Goal: Information Seeking & Learning: Learn about a topic

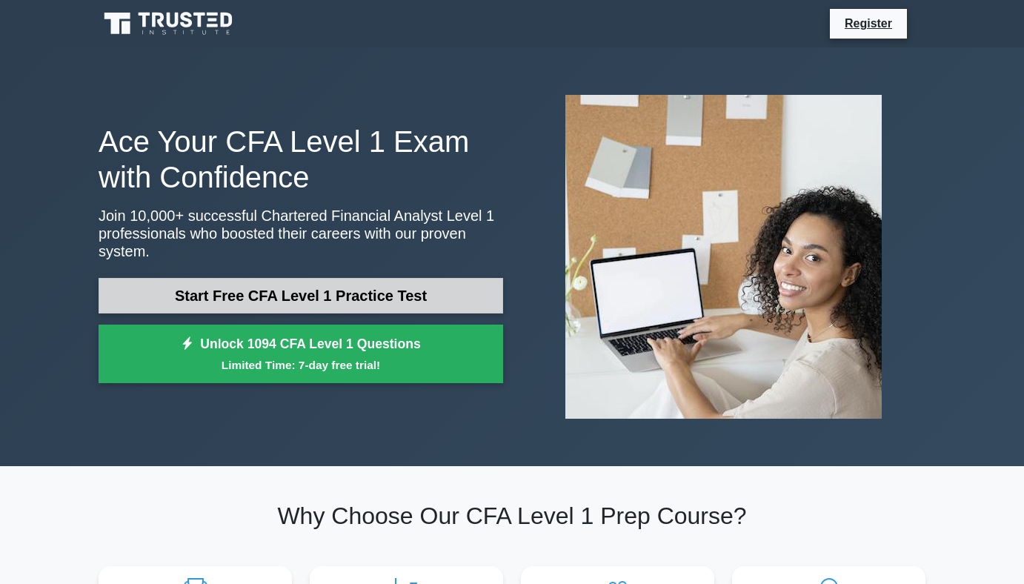
click at [363, 304] on link "Start Free CFA Level 1 Practice Test" at bounding box center [301, 296] width 404 height 36
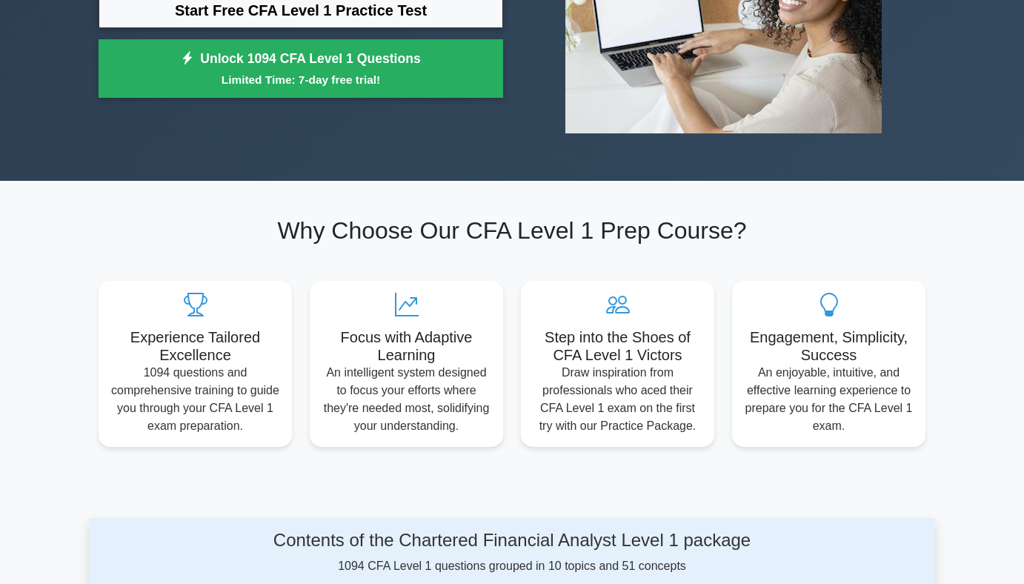
scroll to position [292, 0]
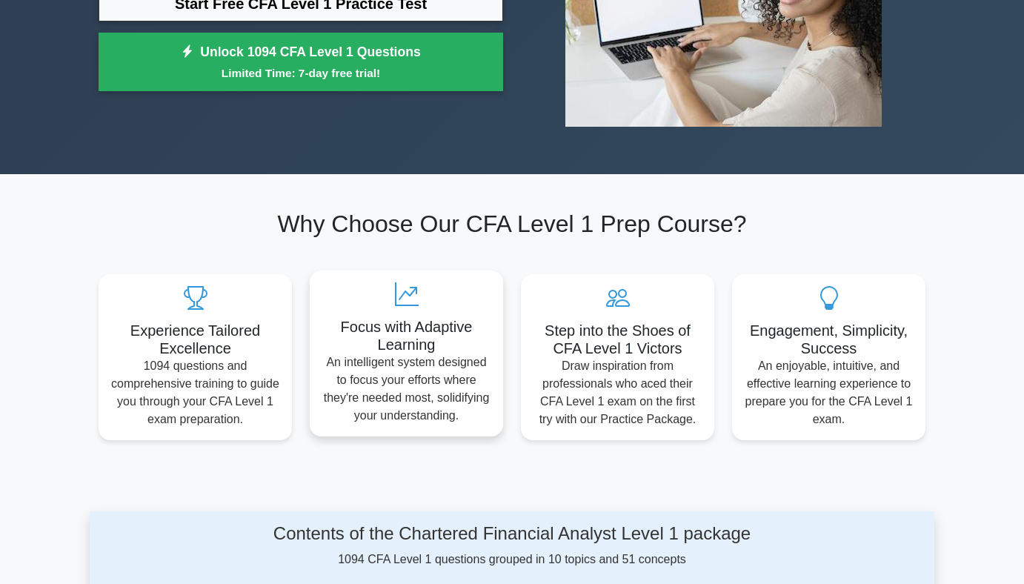
click at [492, 271] on div "Focus with Adaptive Learning An intelligent system designed to focus your effor…" at bounding box center [406, 353] width 193 height 166
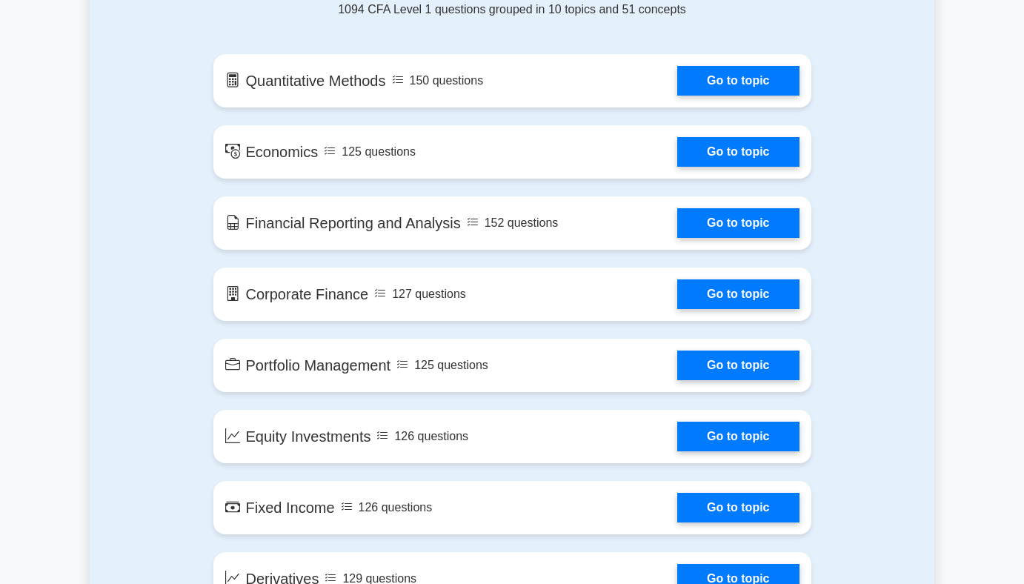
scroll to position [844, 0]
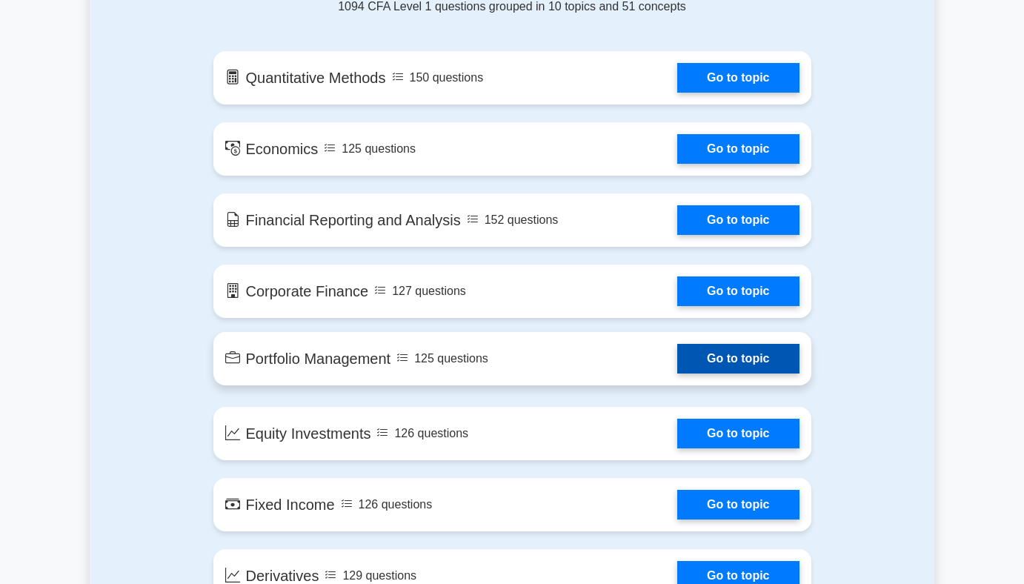
click at [677, 359] on link "Go to topic" at bounding box center [737, 359] width 121 height 30
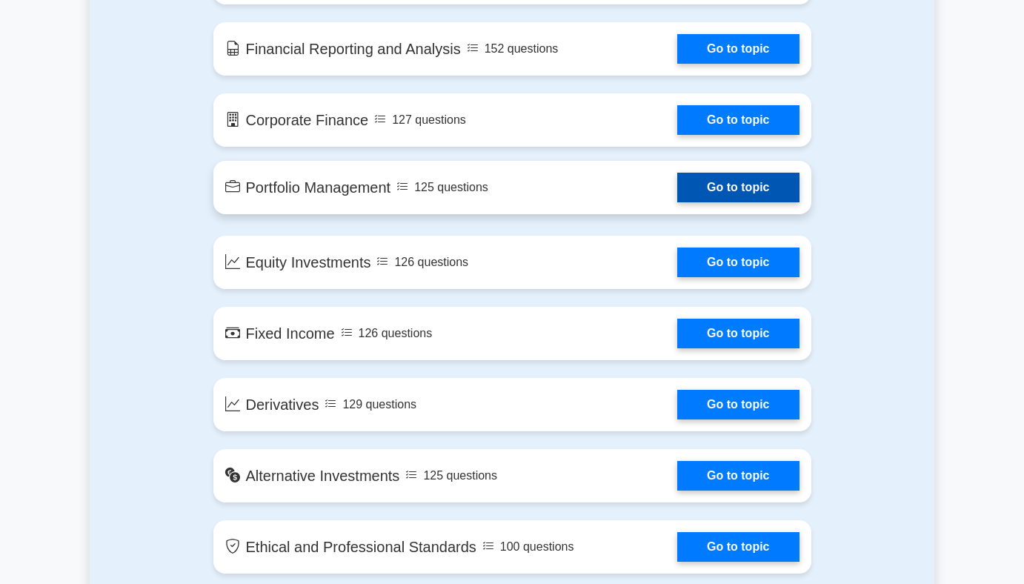
scroll to position [1046, 0]
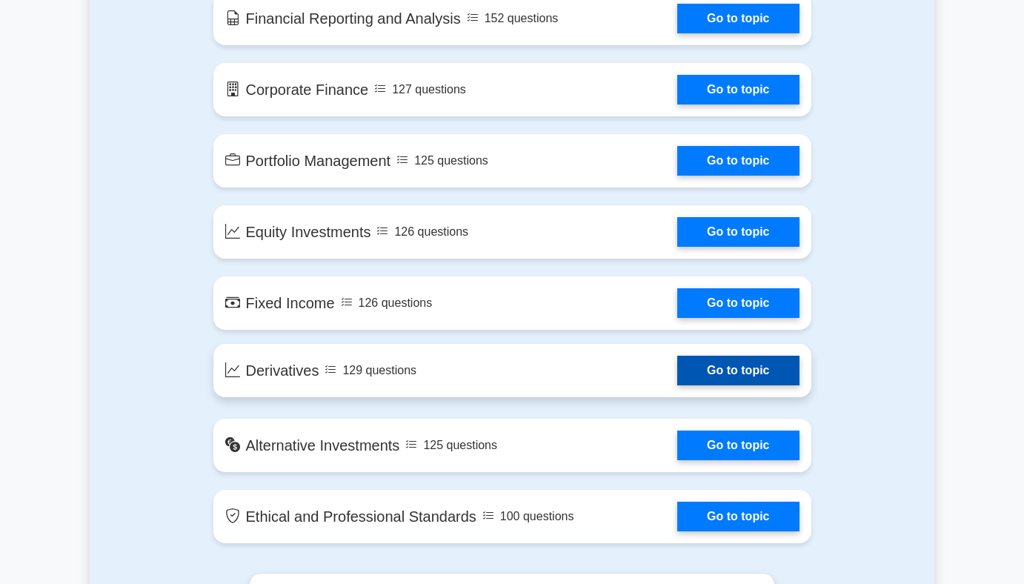
click at [677, 375] on link "Go to topic" at bounding box center [737, 371] width 121 height 30
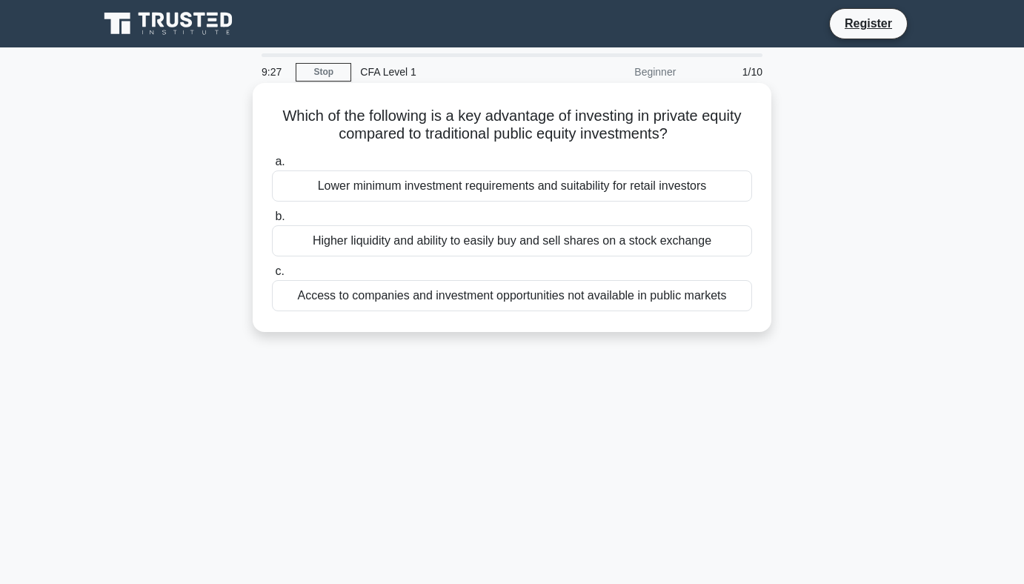
click at [441, 193] on div "Lower minimum investment requirements and suitability for retail investors" at bounding box center [512, 185] width 480 height 31
click at [272, 167] on input "a. Lower minimum investment requirements and suitability for retail investors" at bounding box center [272, 162] width 0 height 10
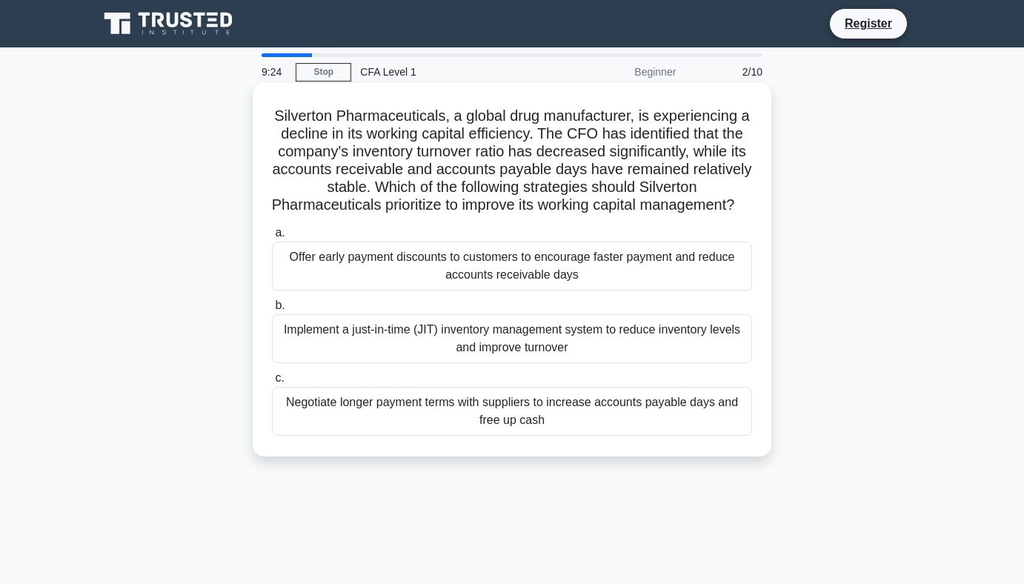
click at [461, 268] on div "Offer early payment discounts to customers to encourage faster payment and redu…" at bounding box center [512, 265] width 480 height 49
click at [272, 238] on input "a. Offer early payment discounts to customers to encourage faster payment and r…" at bounding box center [272, 233] width 0 height 10
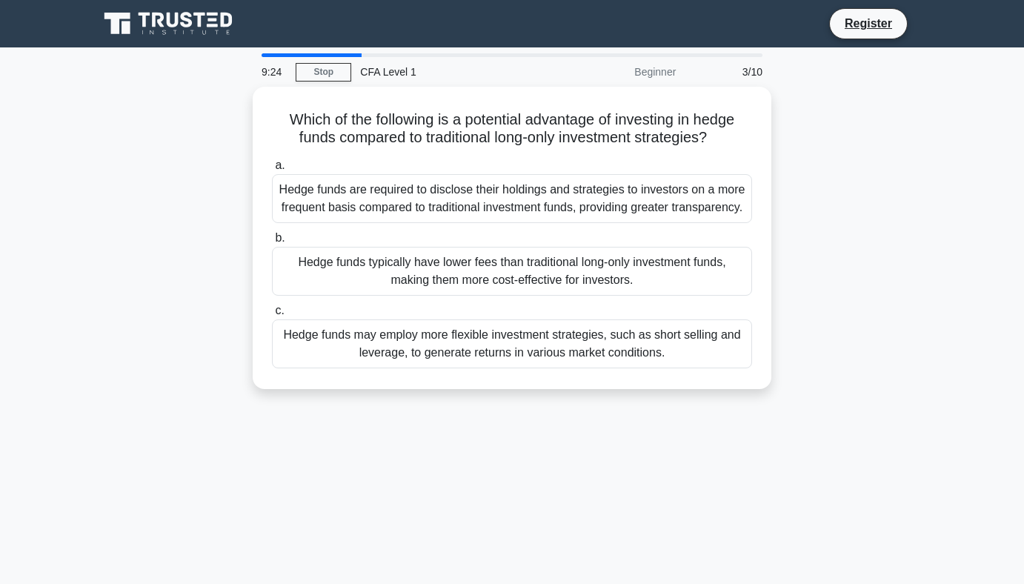
click at [461, 268] on div "Hedge funds typically have lower fees than traditional long-only investment fun…" at bounding box center [512, 271] width 480 height 49
click at [272, 243] on input "b. Hedge funds typically have lower fees than traditional long-only investment …" at bounding box center [272, 238] width 0 height 10
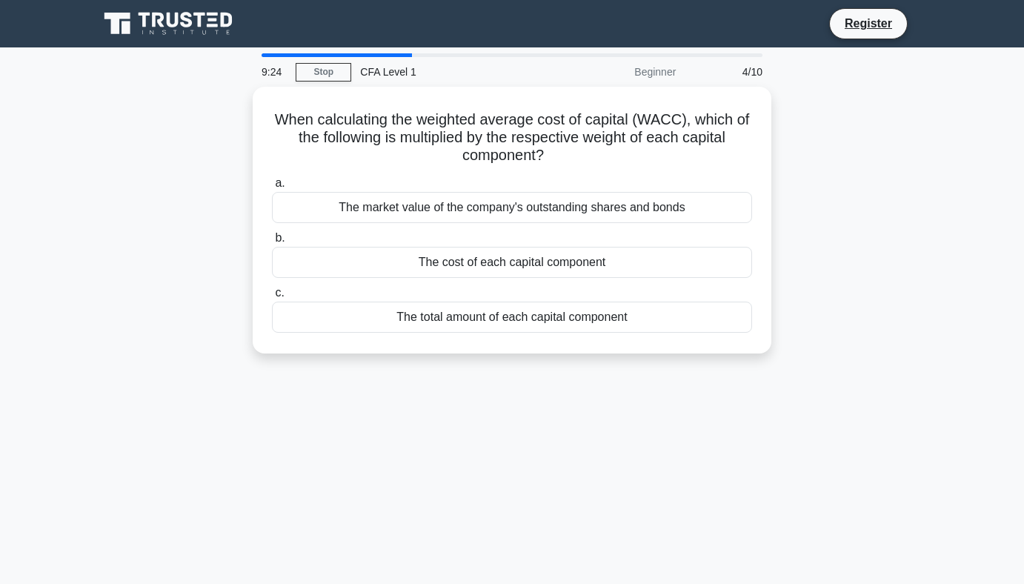
click at [461, 268] on div "The cost of each capital component" at bounding box center [512, 262] width 480 height 31
click at [272, 243] on input "b. The cost of each capital component" at bounding box center [272, 238] width 0 height 10
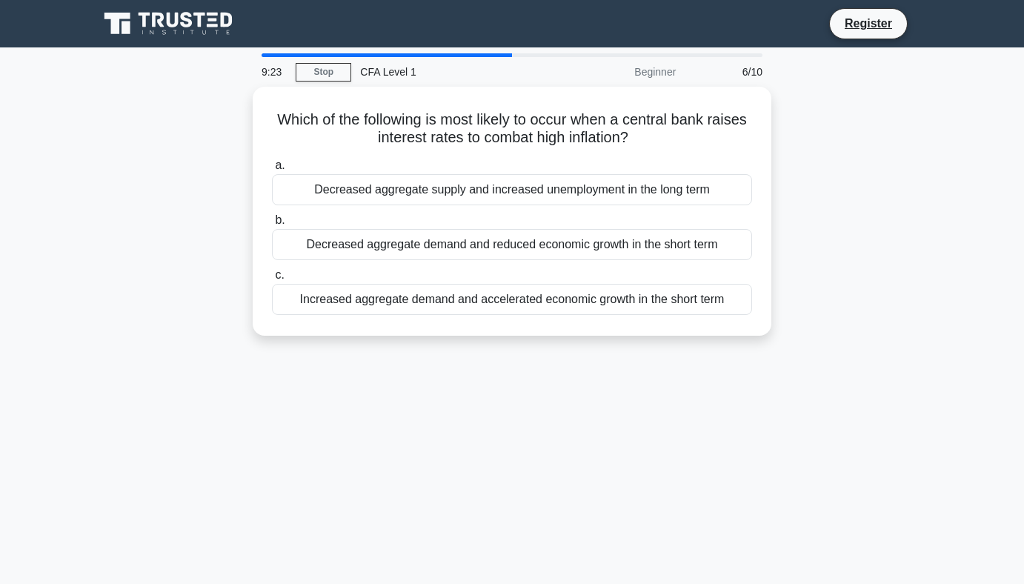
click at [461, 268] on label "c. Increased aggregate demand and accelerated economic growth in the short term" at bounding box center [512, 290] width 480 height 49
click at [272, 270] on input "c. Increased aggregate demand and accelerated economic growth in the short term" at bounding box center [272, 275] width 0 height 10
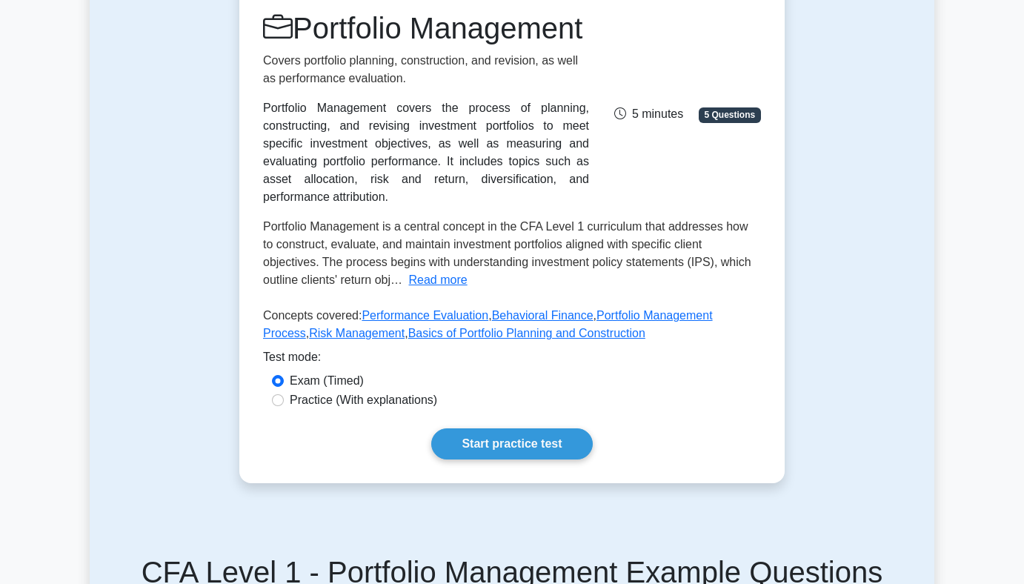
scroll to position [210, 0]
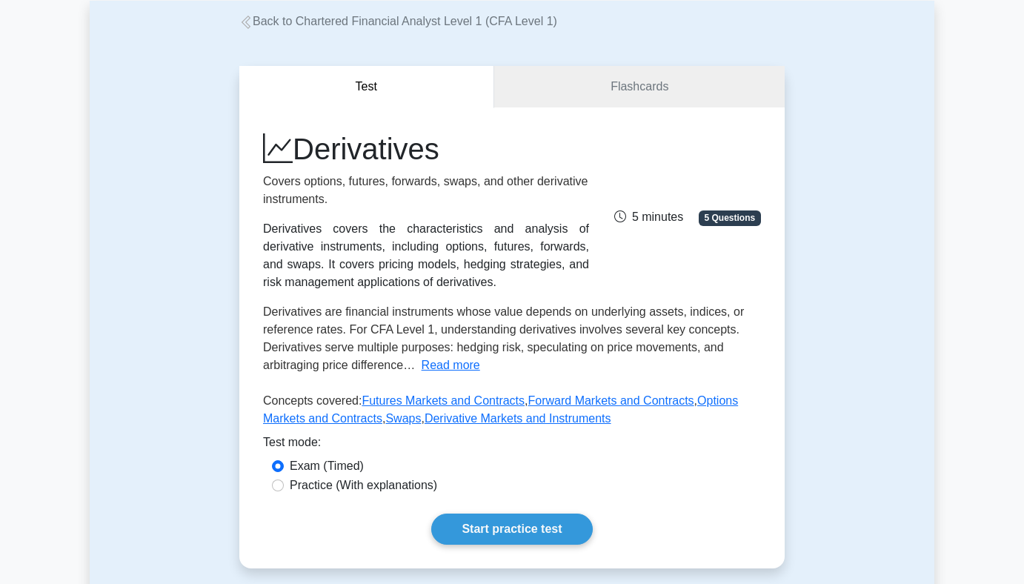
scroll to position [97, 0]
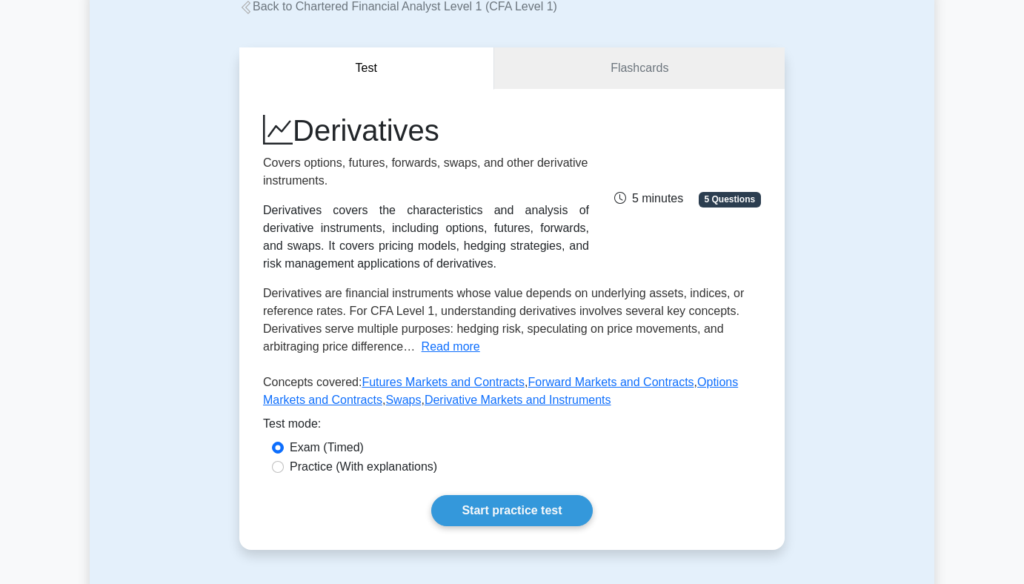
click at [348, 475] on label "Practice (With explanations)" at bounding box center [363, 467] width 147 height 18
click at [284, 473] on input "Practice (With explanations)" at bounding box center [278, 467] width 12 height 12
radio input "true"
click at [502, 521] on link "Start practice test" at bounding box center [511, 510] width 161 height 31
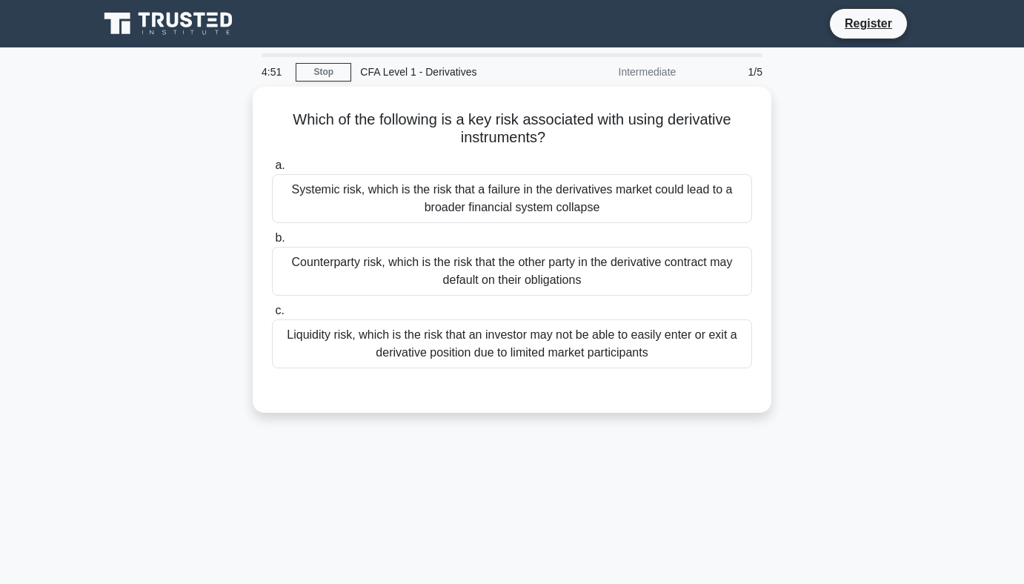
click at [830, 162] on div "Which of the following is a key risk associated with using derivative instrumen…" at bounding box center [512, 259] width 844 height 344
click at [821, 221] on div "Which of the following is a key risk associated with using derivative instrumen…" at bounding box center [512, 259] width 844 height 344
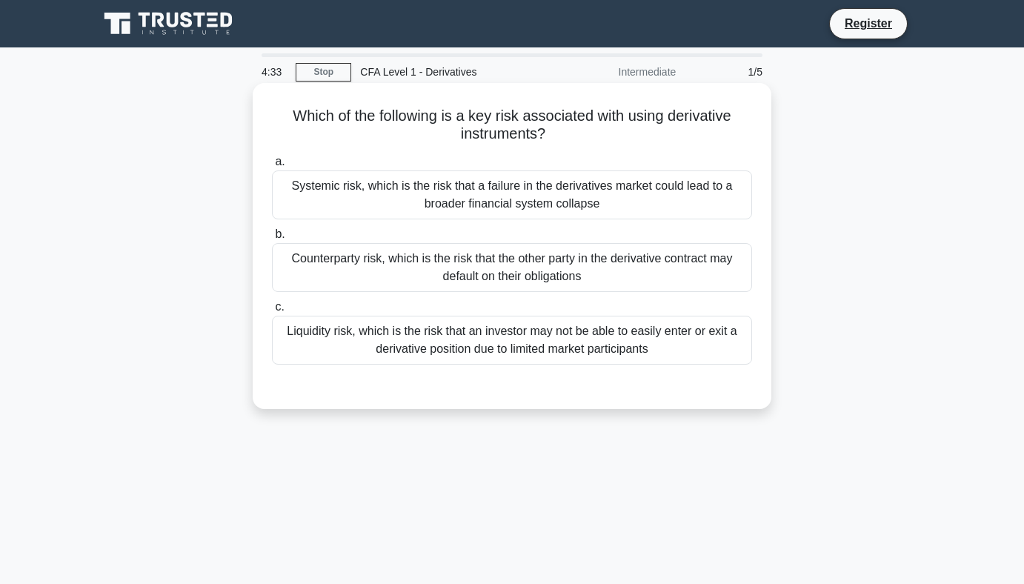
click at [693, 316] on div "Liquidity risk, which is the risk that an investor may not be able to easily en…" at bounding box center [512, 340] width 480 height 49
click at [272, 312] on input "c. Liquidity risk, which is the risk that an investor may not be able to easily…" at bounding box center [272, 307] width 0 height 10
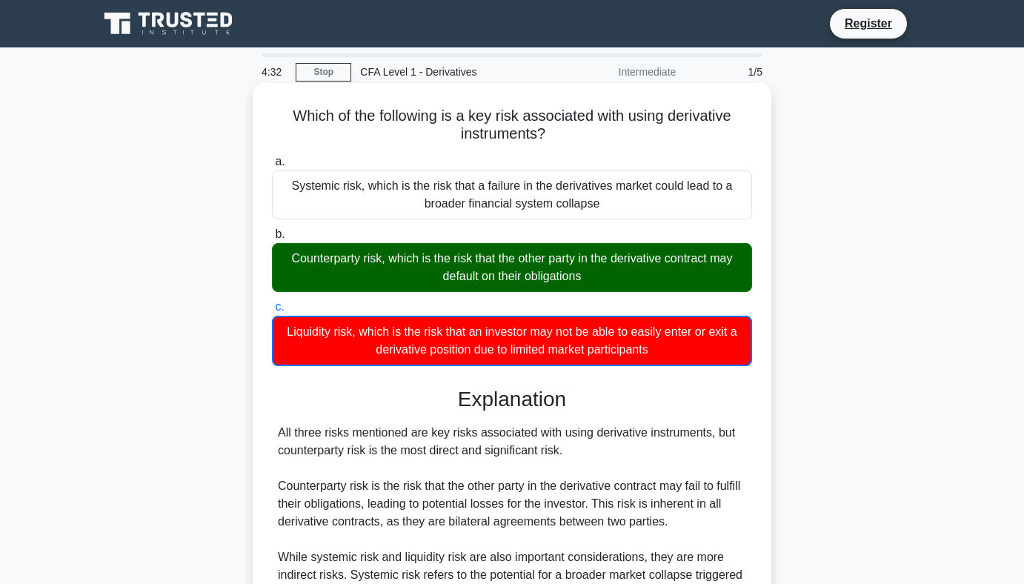
click at [650, 227] on label "b. Counterparty risk, which is the risk that the other party in the derivative …" at bounding box center [512, 258] width 480 height 67
click at [272, 230] on input "b. Counterparty risk, which is the risk that the other party in the derivative …" at bounding box center [272, 235] width 0 height 10
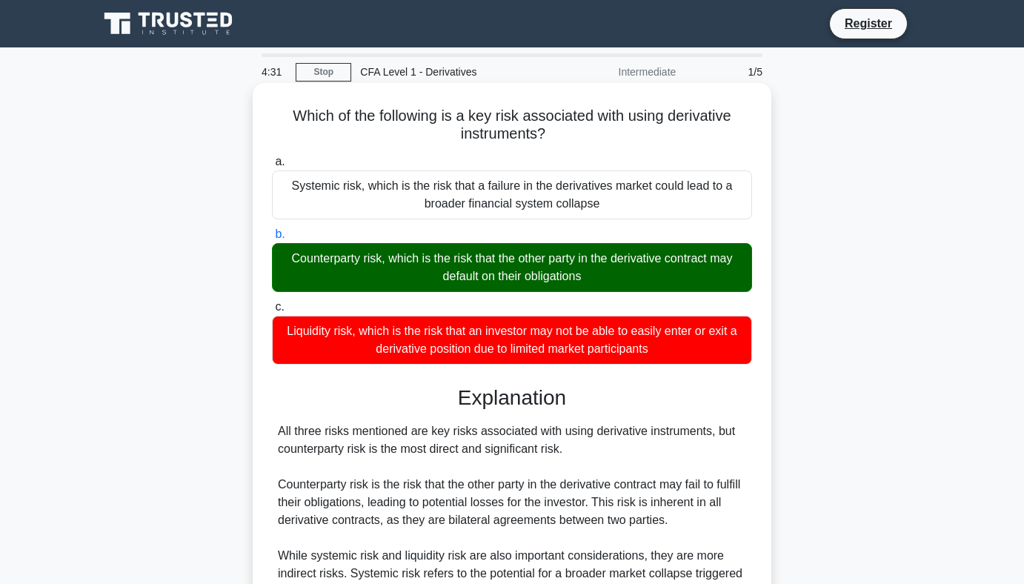
click at [622, 261] on div "Counterparty risk, which is the risk that the other party in the derivative con…" at bounding box center [512, 267] width 480 height 49
click at [272, 239] on input "b. Counterparty risk, which is the risk that the other party in the derivative …" at bounding box center [272, 235] width 0 height 10
